Goal: Ask a question

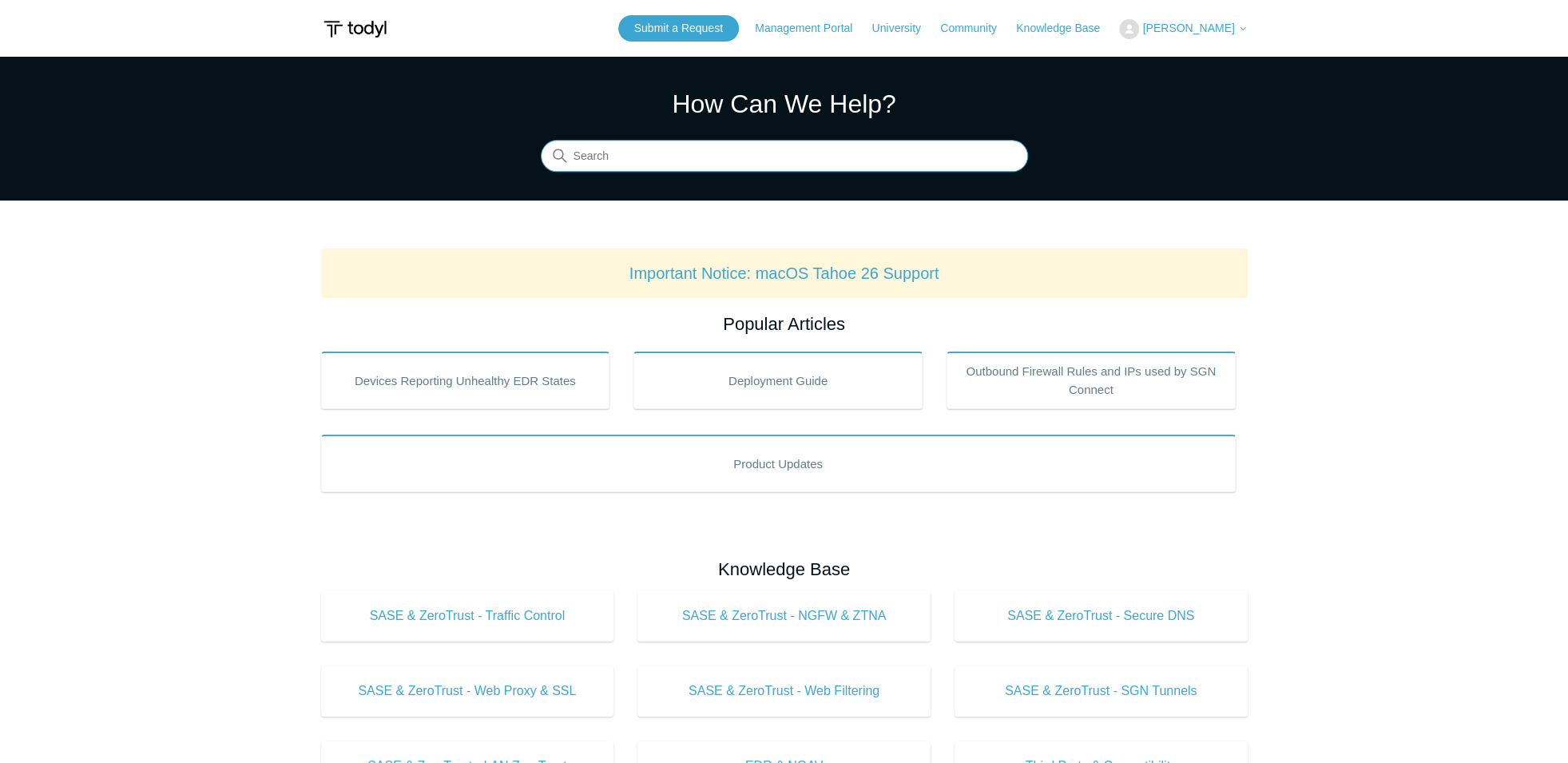
click at [606, 157] on input "Search" at bounding box center [784, 156] width 487 height 32
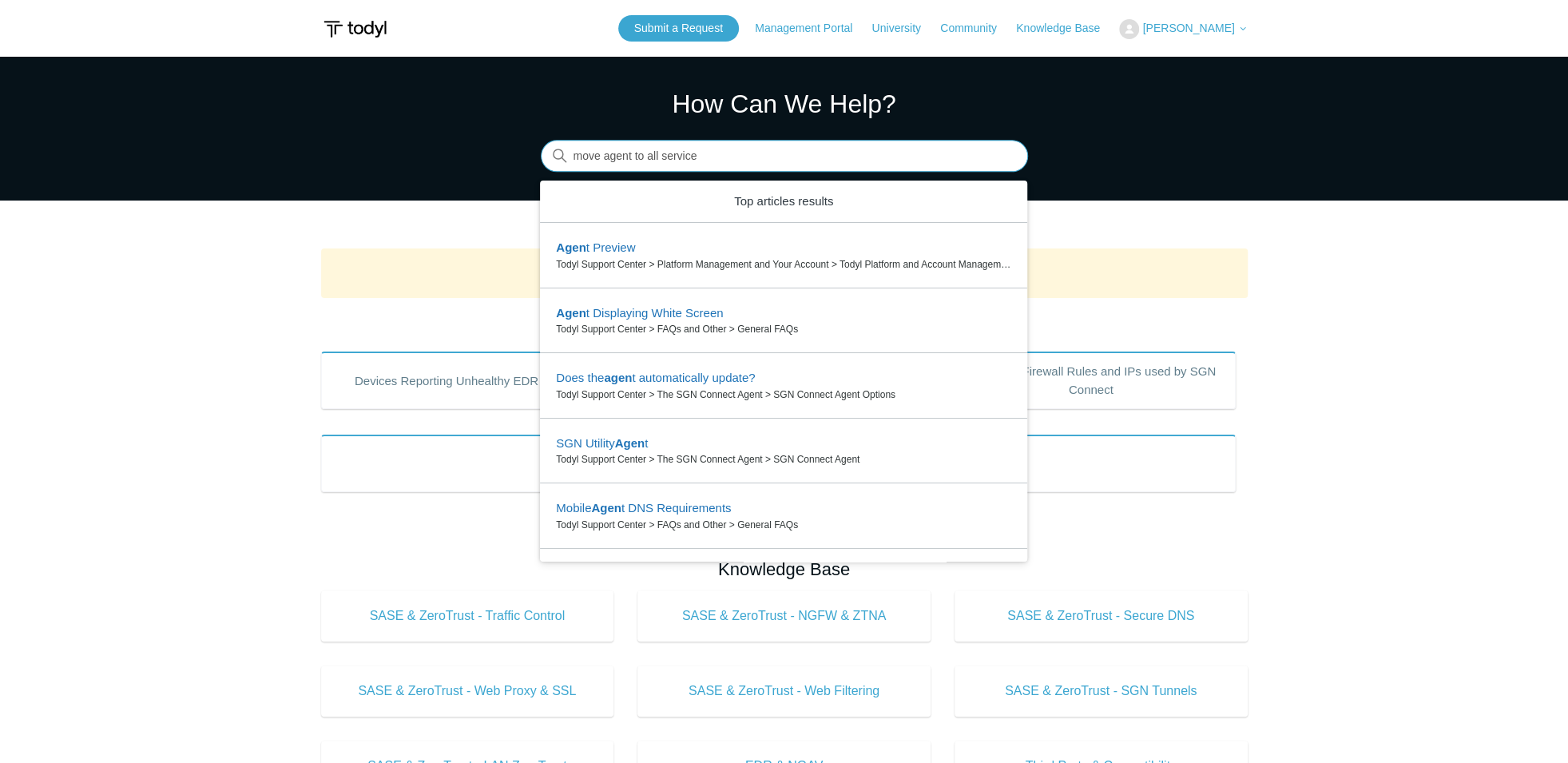
type input "move agent to all services"
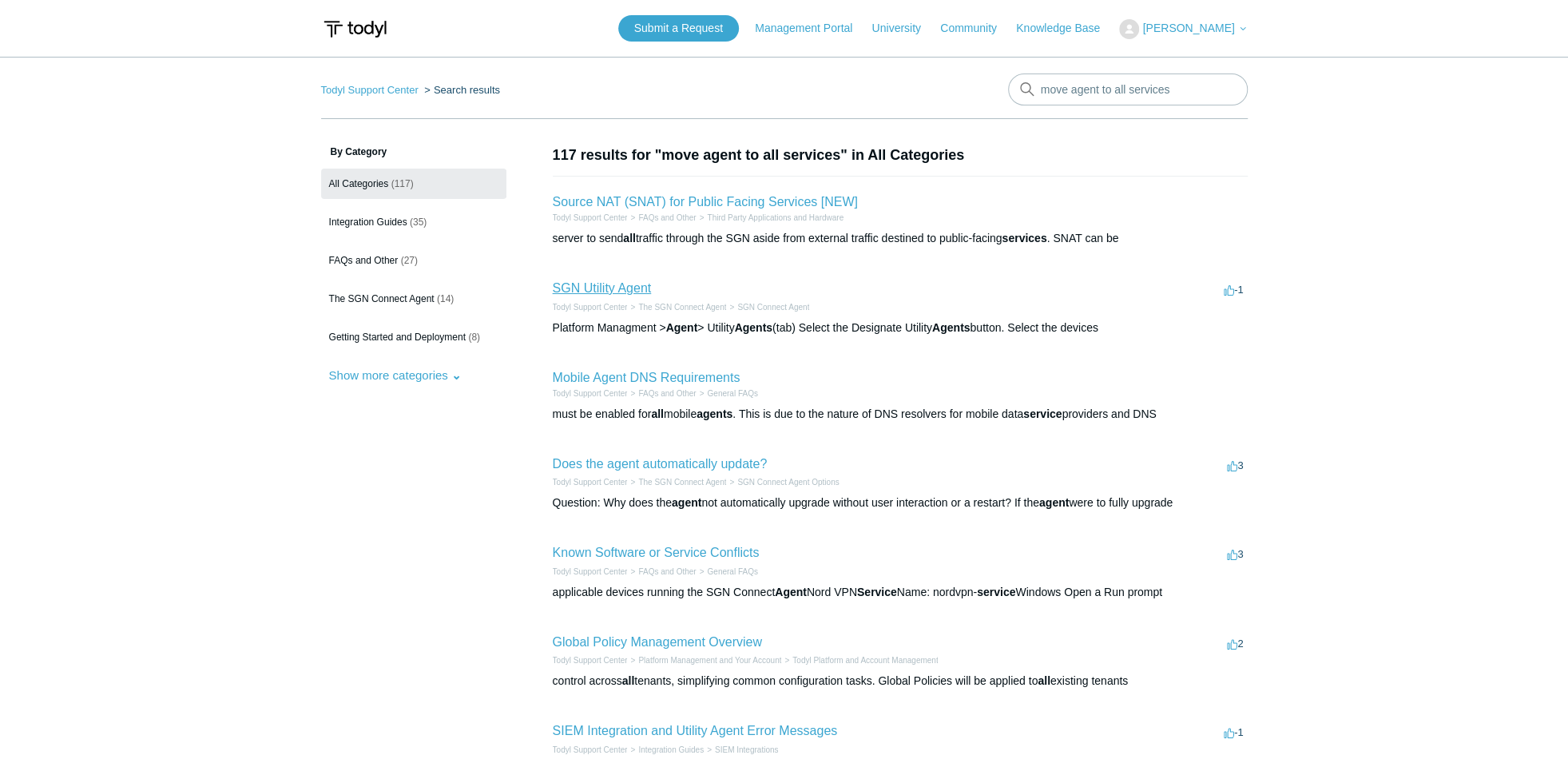
click at [625, 290] on link "SGN Utility Agent" at bounding box center [602, 287] width 99 height 14
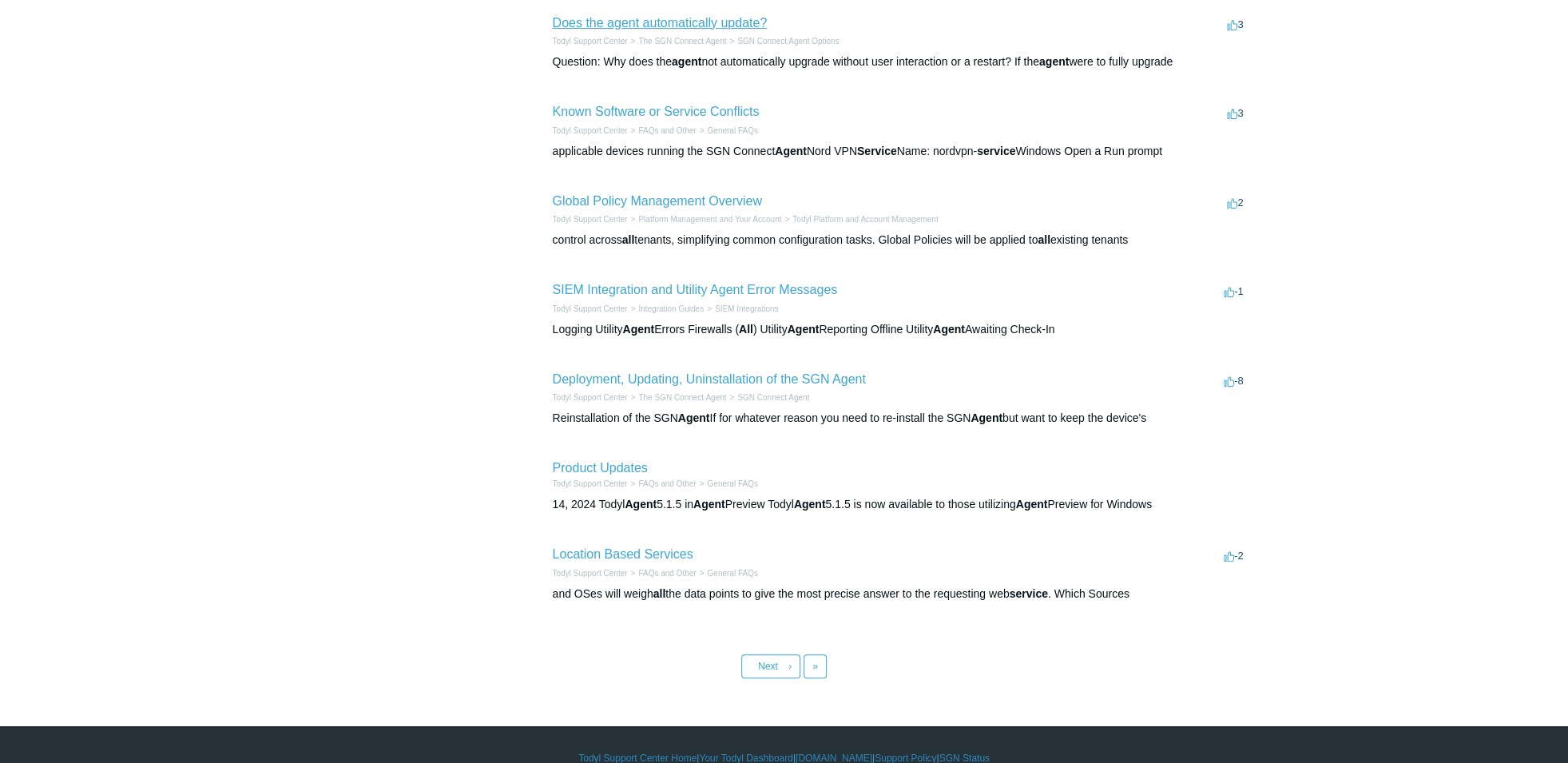
scroll to position [466, 0]
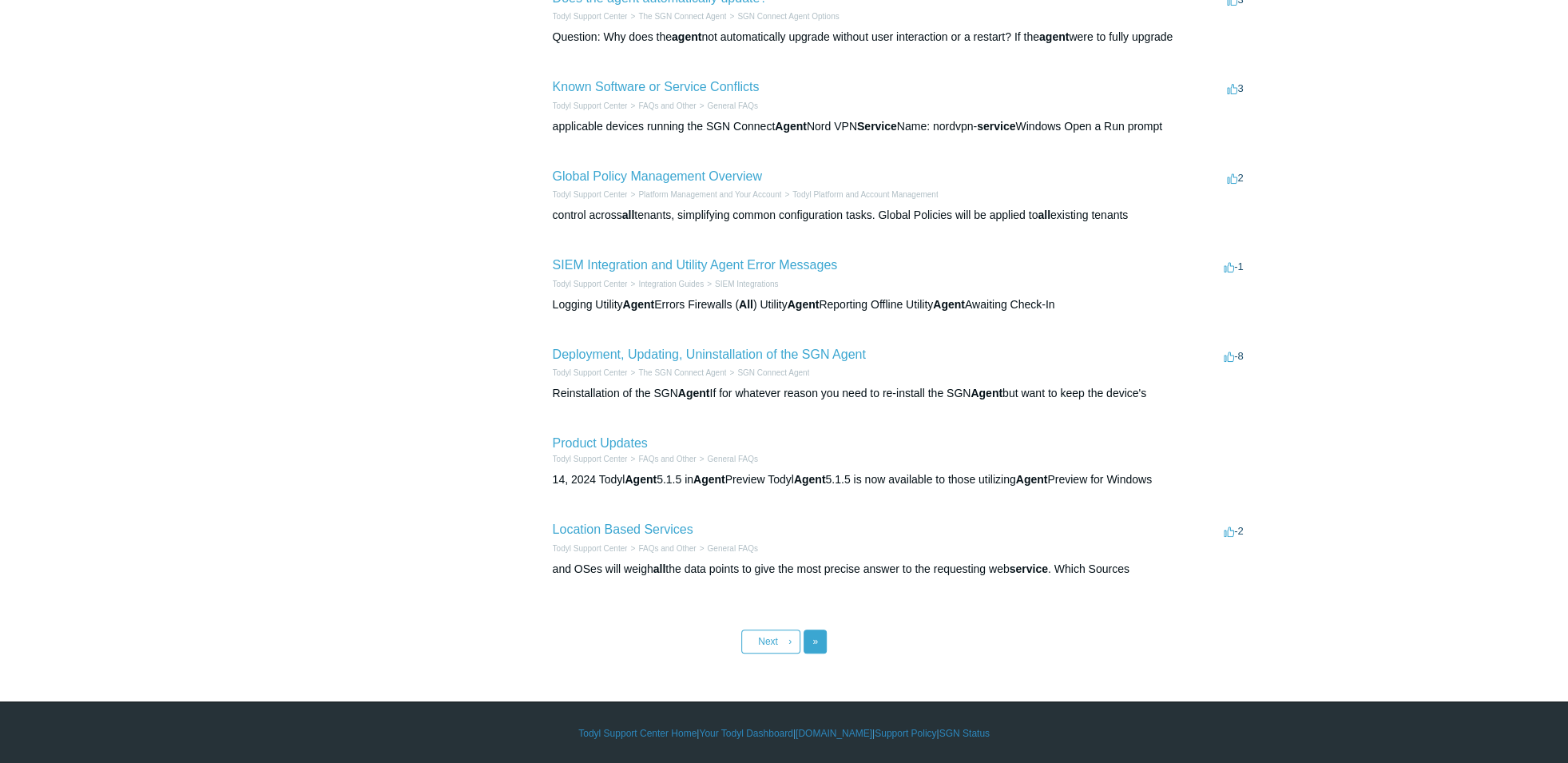
click at [823, 633] on link "Last »" at bounding box center [814, 642] width 23 height 24
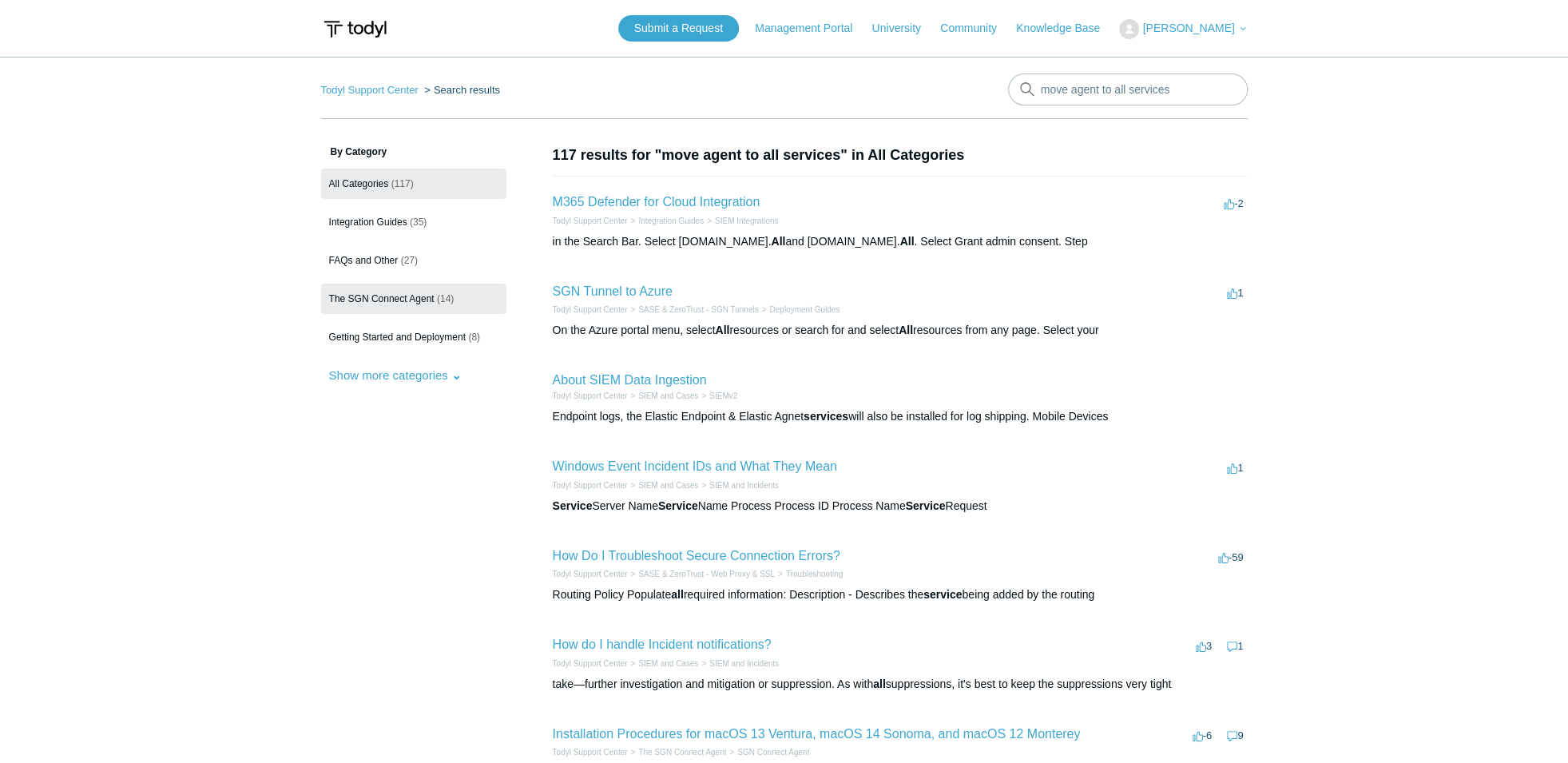
click at [404, 304] on span "The SGN Connect Agent" at bounding box center [381, 298] width 106 height 11
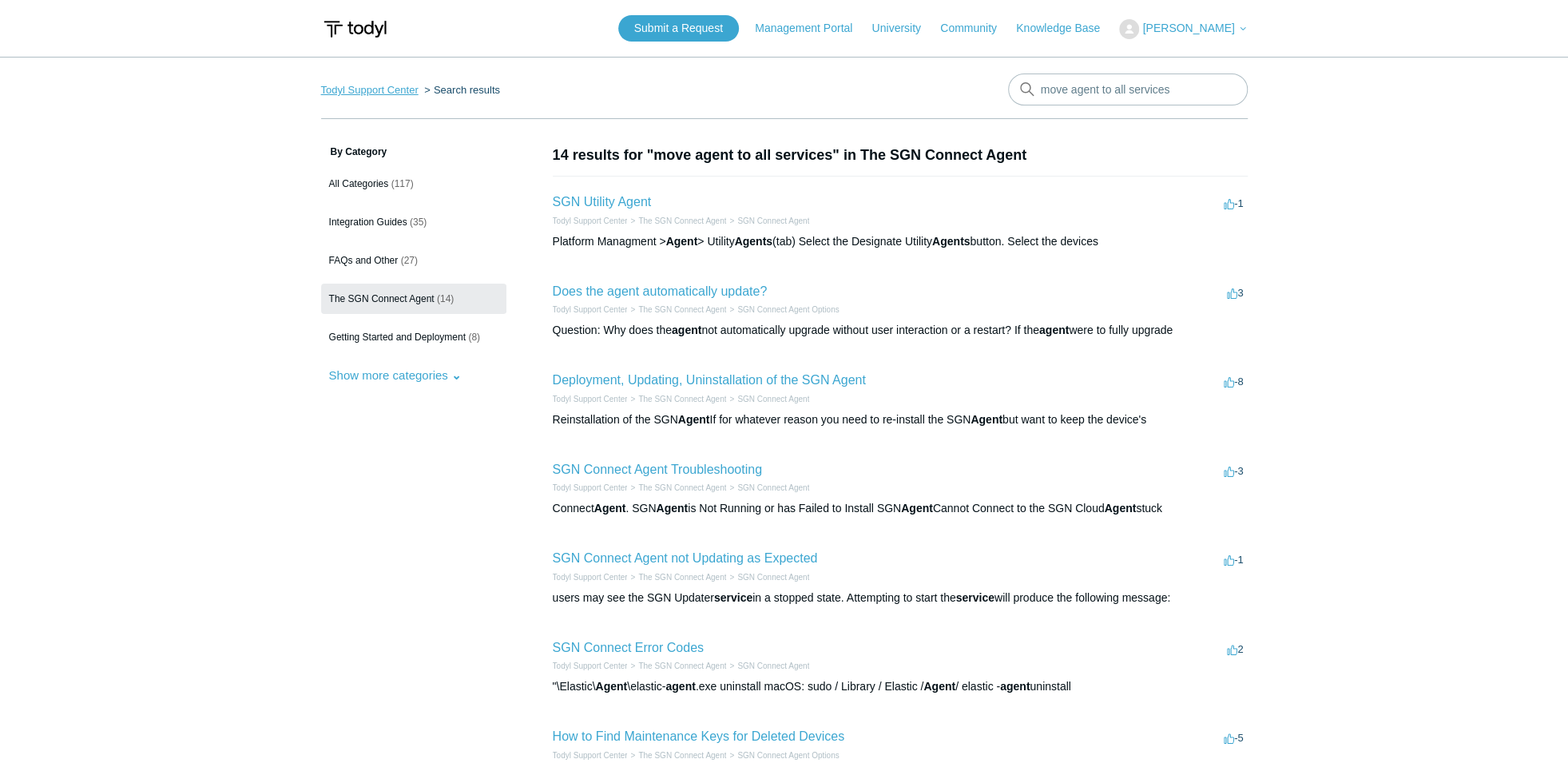
click at [389, 89] on link "Todyl Support Center" at bounding box center [370, 89] width 97 height 12
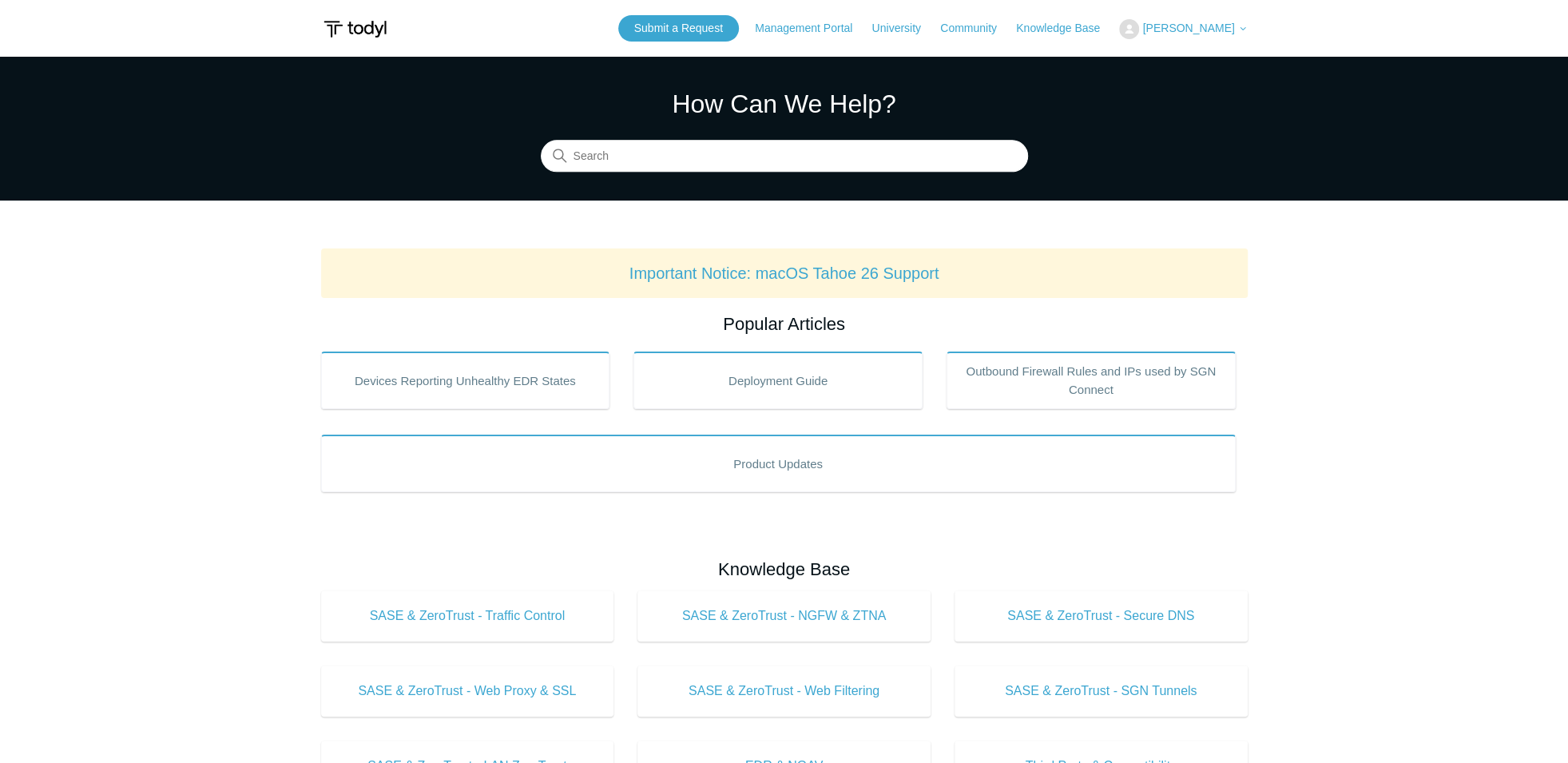
click at [1171, 30] on span "[PERSON_NAME]" at bounding box center [1188, 28] width 92 height 13
click at [1174, 62] on link "My Support Requests" at bounding box center [1198, 62] width 156 height 28
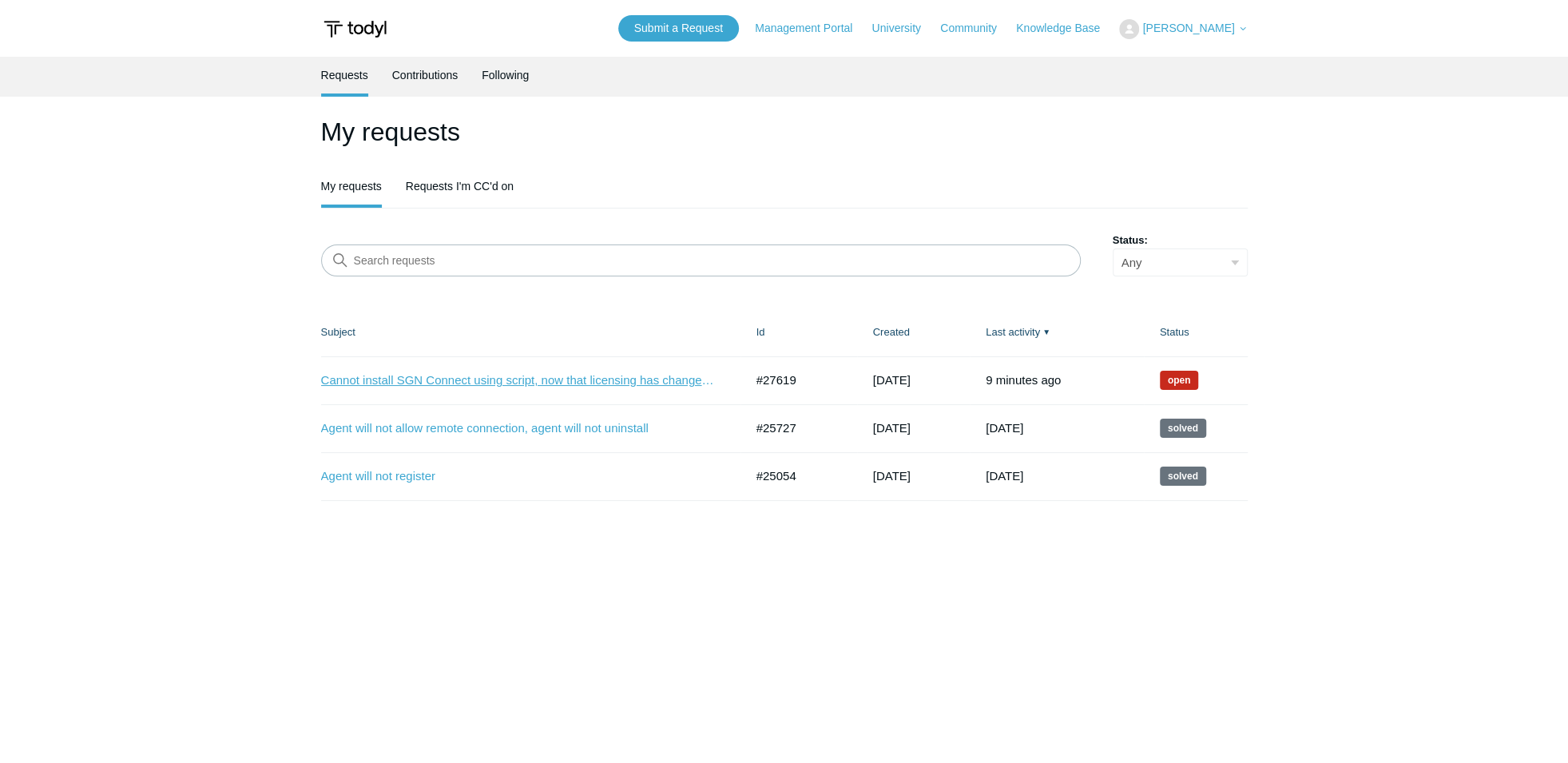
click at [583, 385] on link "Cannot install SGN Connect using script, now that licensing has changed in port…" at bounding box center [521, 381] width 399 height 18
